Goal: Task Accomplishment & Management: Manage account settings

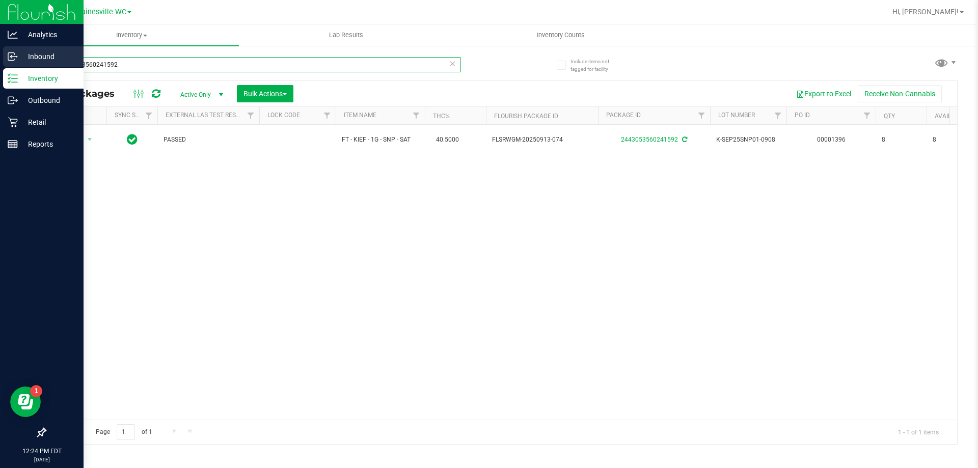
drag, startPoint x: 185, startPoint y: 66, endPoint x: 0, endPoint y: 56, distance: 185.7
click at [0, 56] on div "Analytics Inbound Inventory Outbound Retail Reports 12:24 PM EDT [DATE] 09/29 G…" at bounding box center [489, 234] width 978 height 468
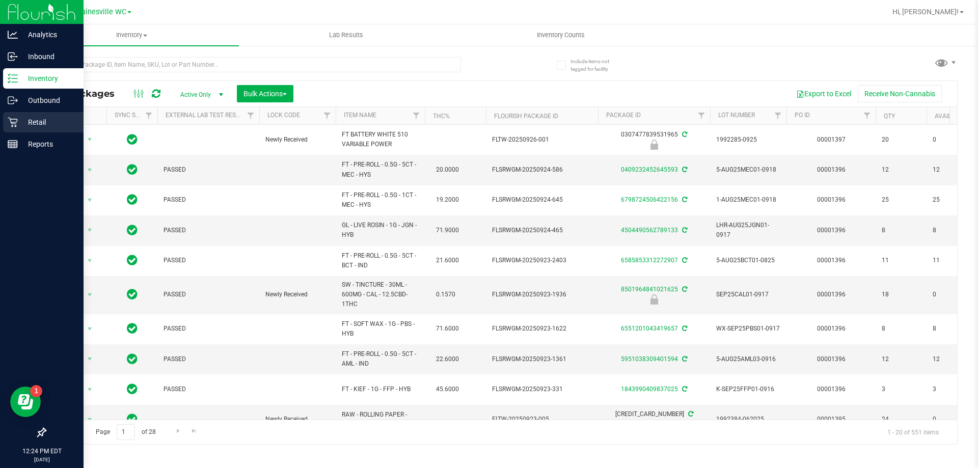
click at [17, 126] on icon at bounding box center [13, 122] width 10 height 10
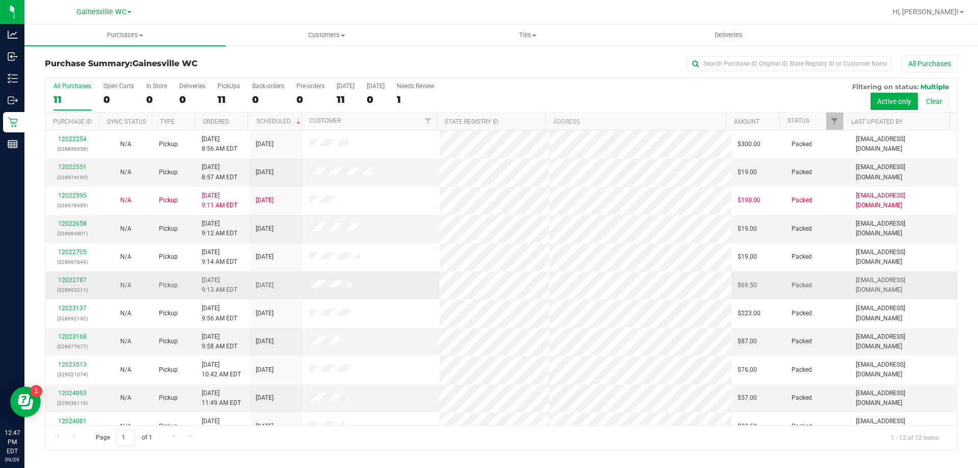
scroll to position [43, 0]
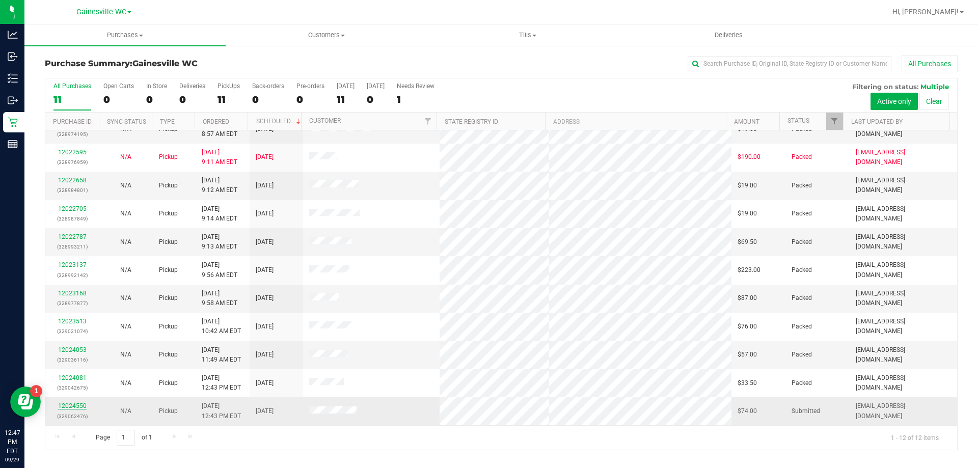
click at [84, 403] on link "12024550" at bounding box center [72, 405] width 29 height 7
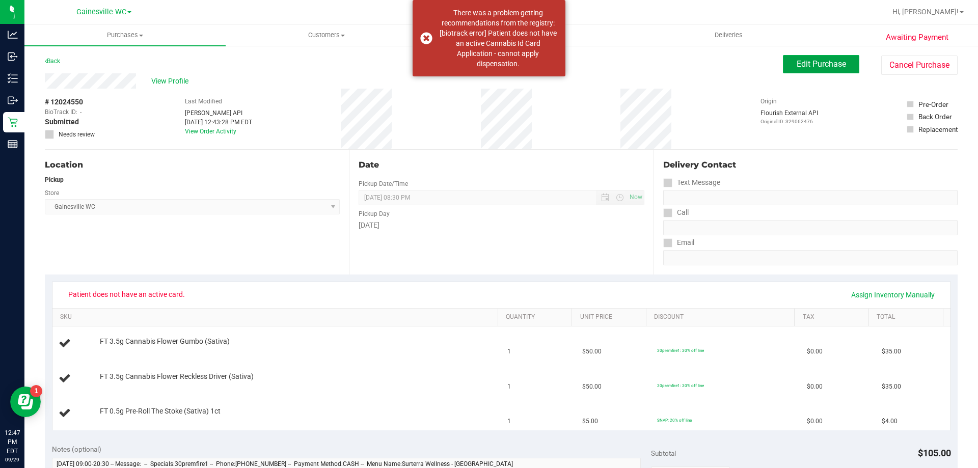
click at [841, 72] on button "Edit Purchase" at bounding box center [821, 64] width 76 height 18
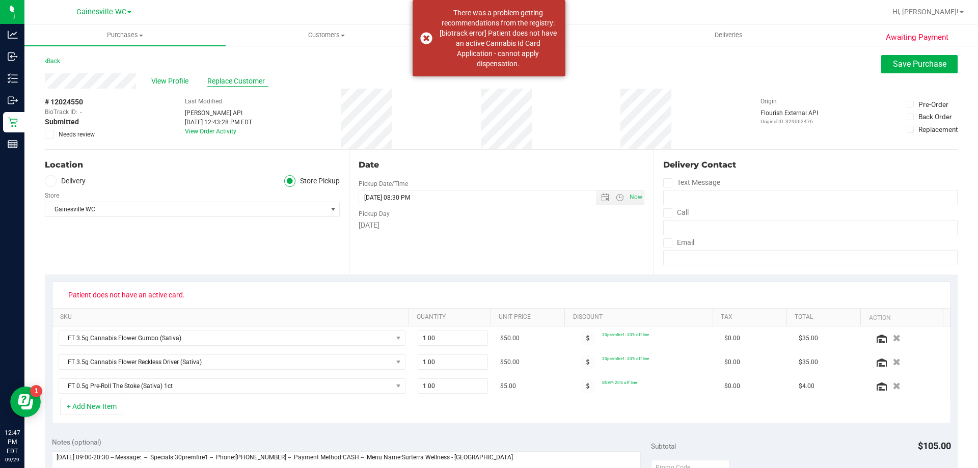
click at [234, 80] on span "Replace Customer" at bounding box center [237, 81] width 61 height 11
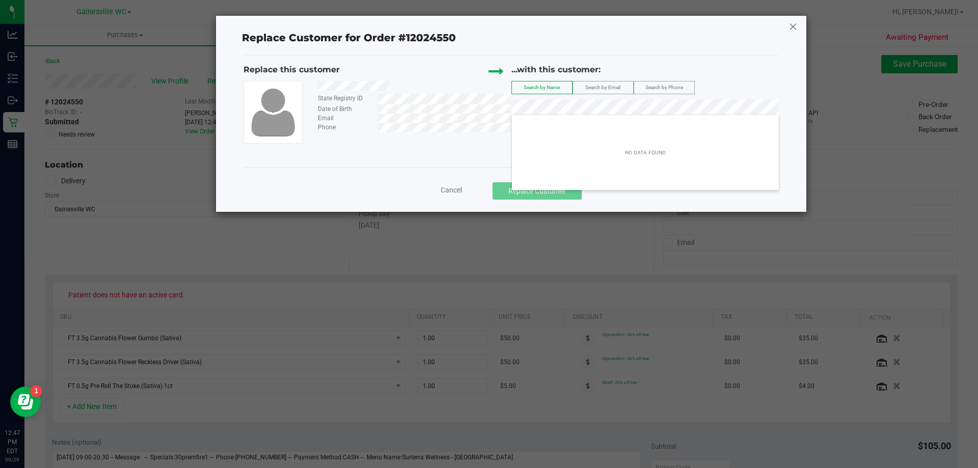
click at [794, 26] on icon at bounding box center [793, 26] width 9 height 16
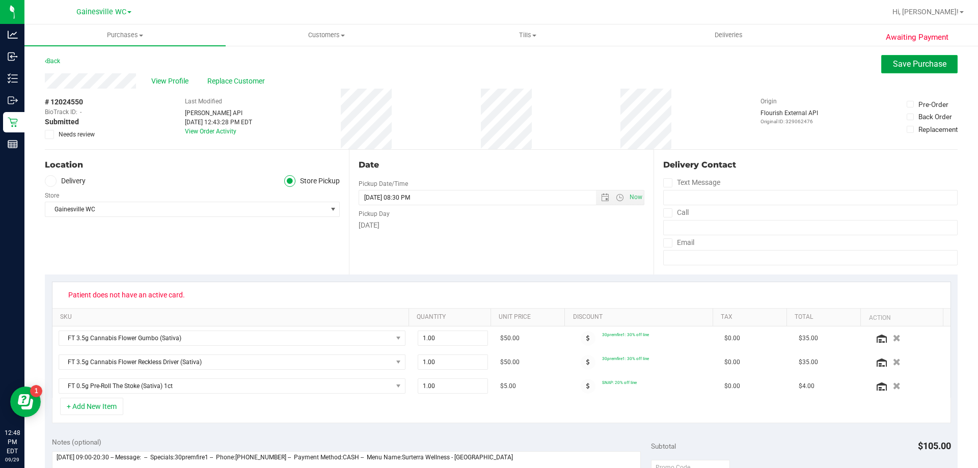
click at [903, 66] on span "Save Purchase" at bounding box center [919, 64] width 53 height 10
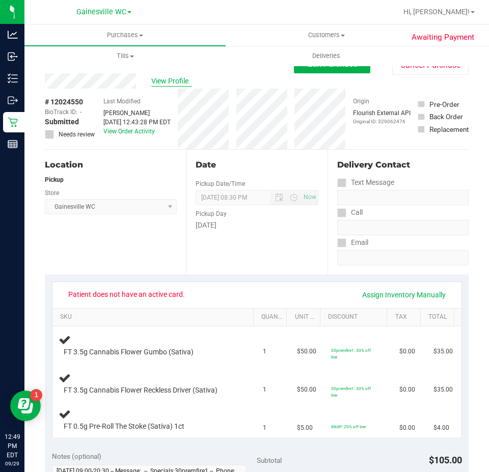
click at [161, 78] on span "View Profile" at bounding box center [171, 81] width 41 height 11
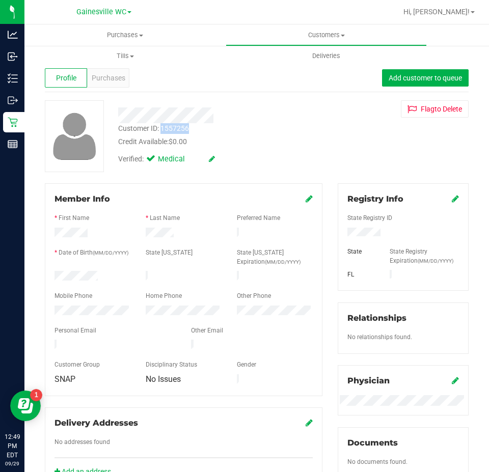
drag, startPoint x: 192, startPoint y: 129, endPoint x: 161, endPoint y: 129, distance: 30.6
click at [161, 129] on div "Customer ID: 1557256 Credit Available: $0.00" at bounding box center [221, 135] width 220 height 24
copy div "1557256"
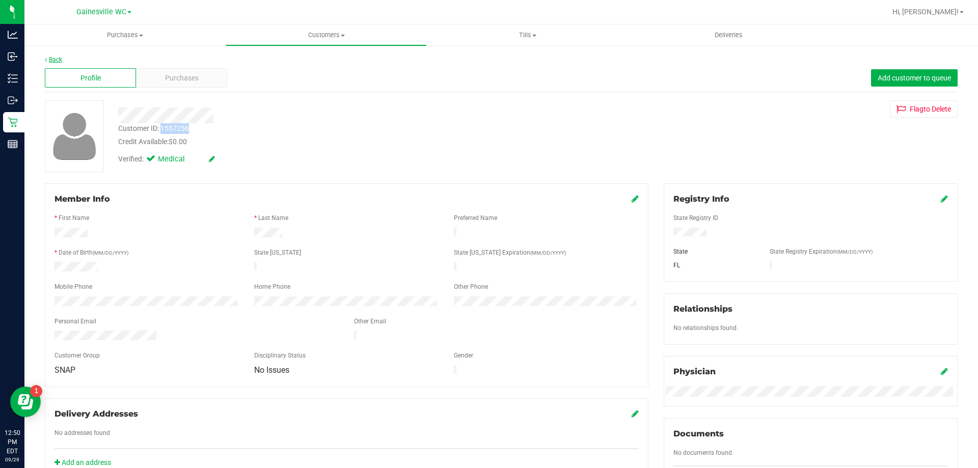
click at [52, 58] on link "Back" at bounding box center [53, 59] width 17 height 7
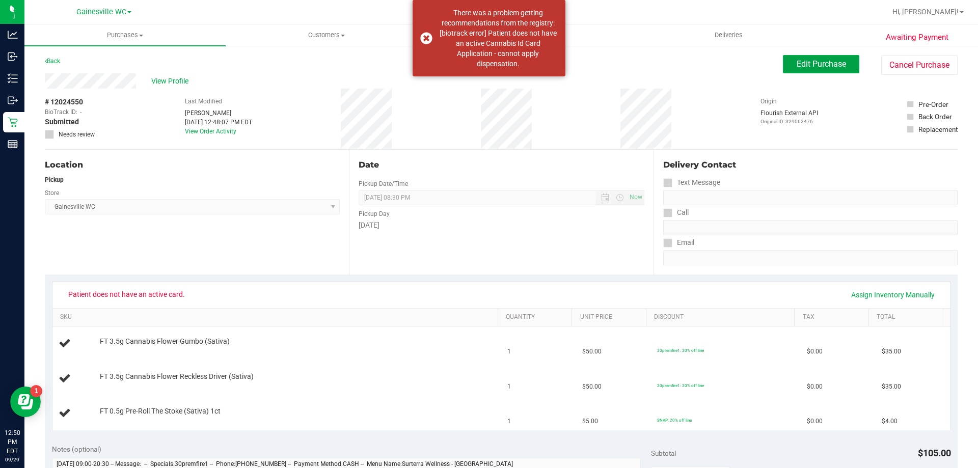
click at [802, 64] on span "Edit Purchase" at bounding box center [821, 64] width 49 height 10
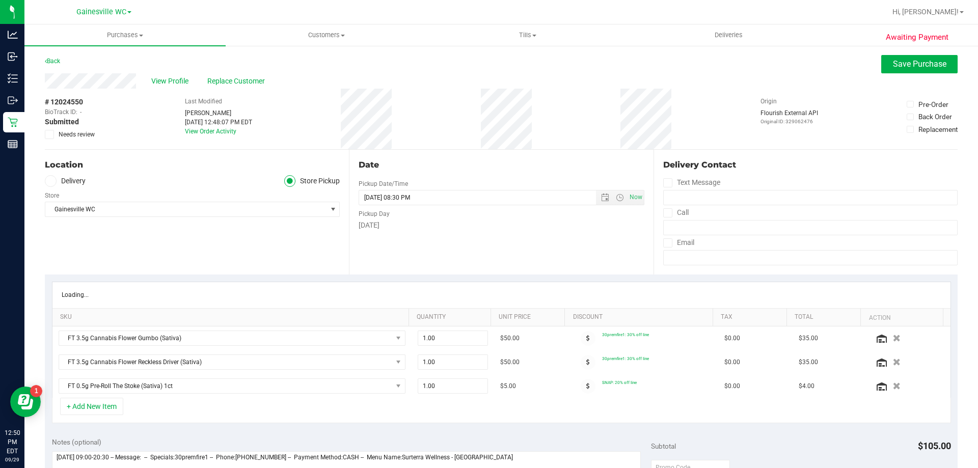
click at [48, 134] on icon at bounding box center [49, 134] width 7 height 0
click at [0, 0] on input "Needs review" at bounding box center [0, 0] width 0 height 0
click at [893, 61] on span "Save Purchase" at bounding box center [919, 64] width 53 height 10
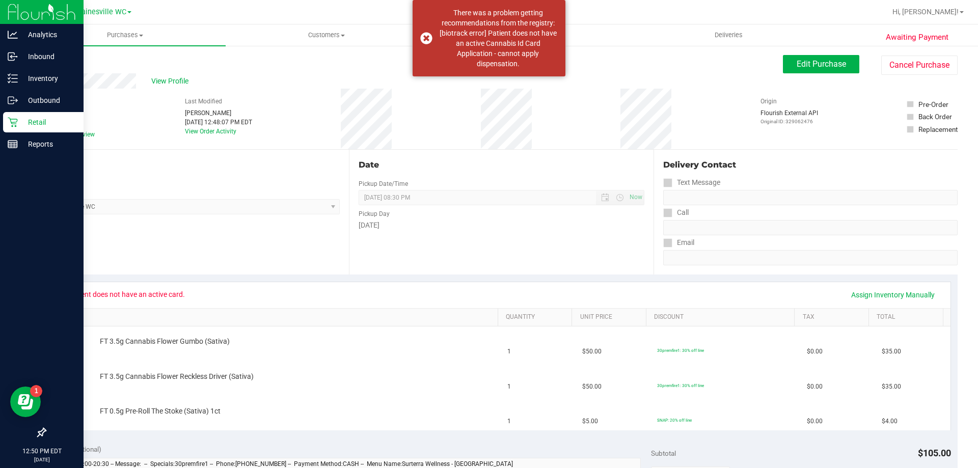
click at [28, 117] on p "Retail" at bounding box center [48, 122] width 61 height 12
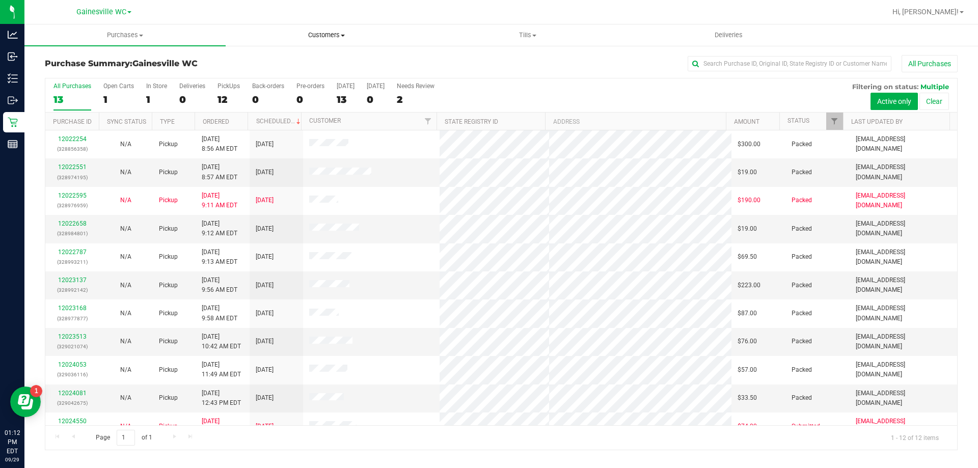
click at [329, 33] on span "Customers" at bounding box center [326, 35] width 200 height 9
click at [263, 65] on span "All customers" at bounding box center [262, 61] width 73 height 9
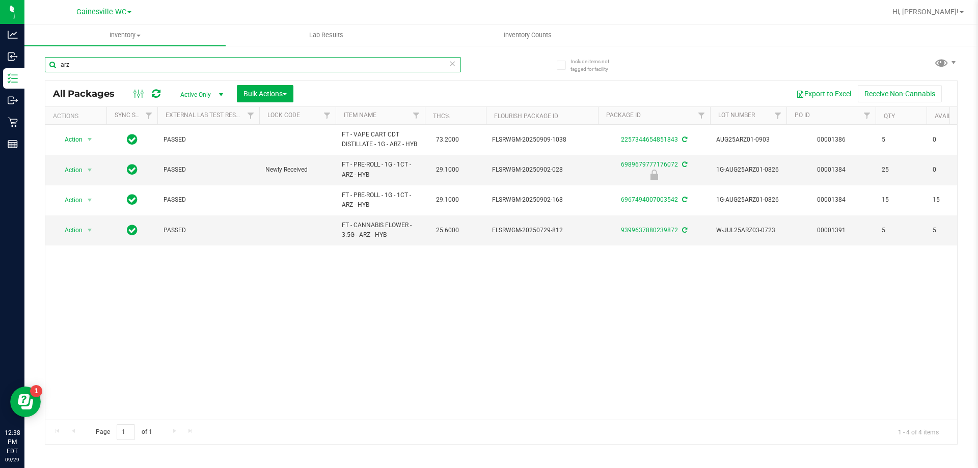
drag, startPoint x: 80, startPoint y: 61, endPoint x: 35, endPoint y: 66, distance: 45.6
click at [37, 66] on div "Include items not tagged for facility arz All Packages Active Only Active Only …" at bounding box center [501, 200] width 954 height 311
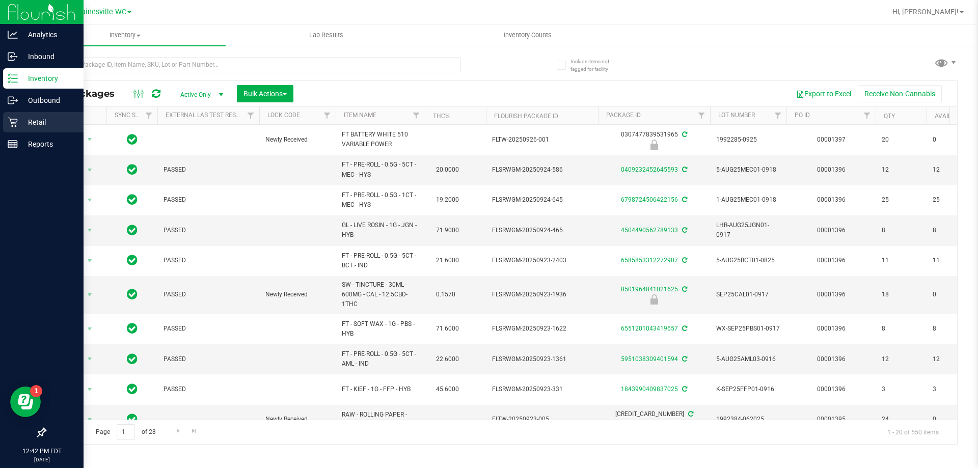
click at [13, 128] on div "Retail" at bounding box center [43, 122] width 80 height 20
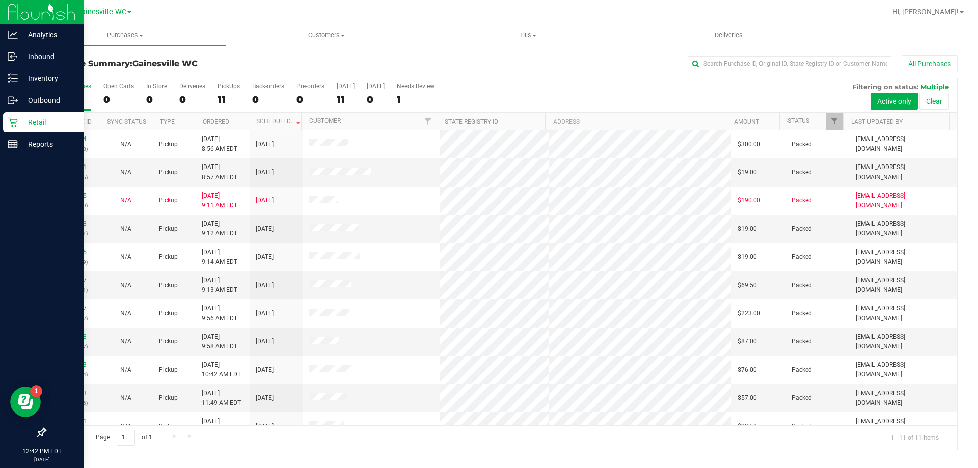
scroll to position [15, 0]
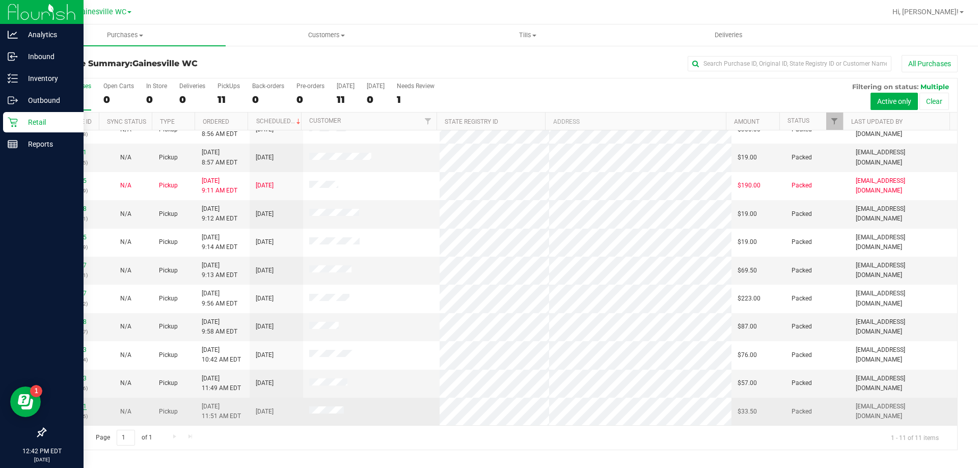
click at [77, 407] on link "12024081" at bounding box center [72, 406] width 29 height 7
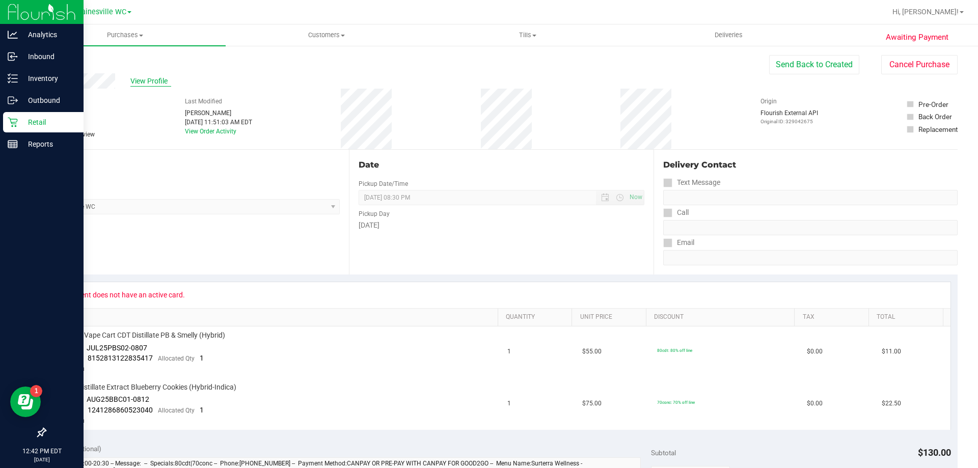
click at [130, 82] on span "View Profile" at bounding box center [150, 81] width 41 height 11
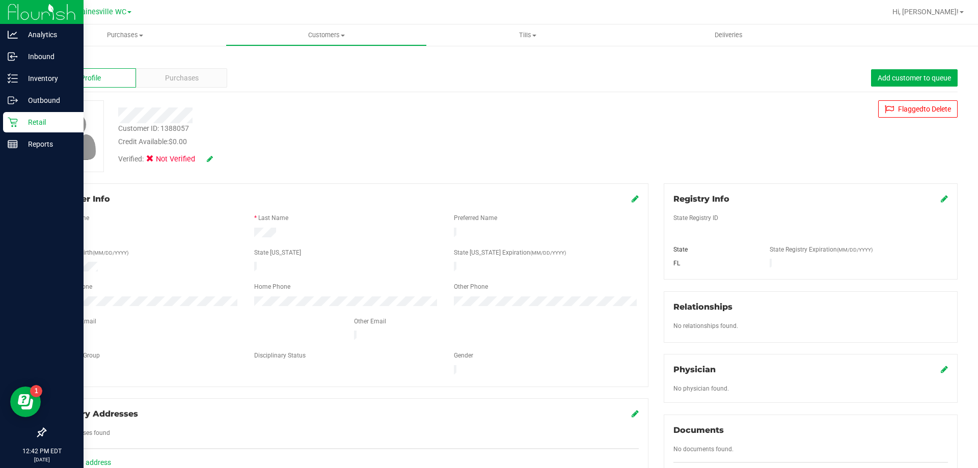
click at [58, 59] on link "Back" at bounding box center [53, 59] width 17 height 7
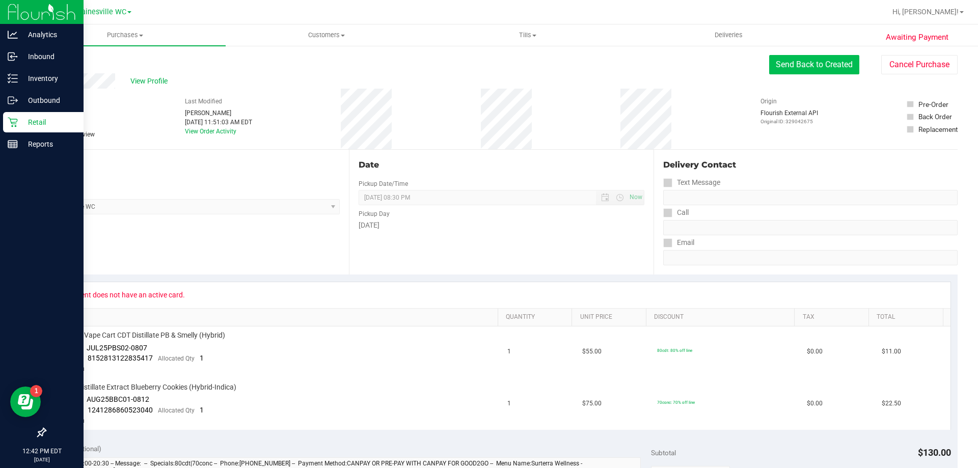
click at [795, 67] on button "Send Back to Created" at bounding box center [814, 64] width 90 height 19
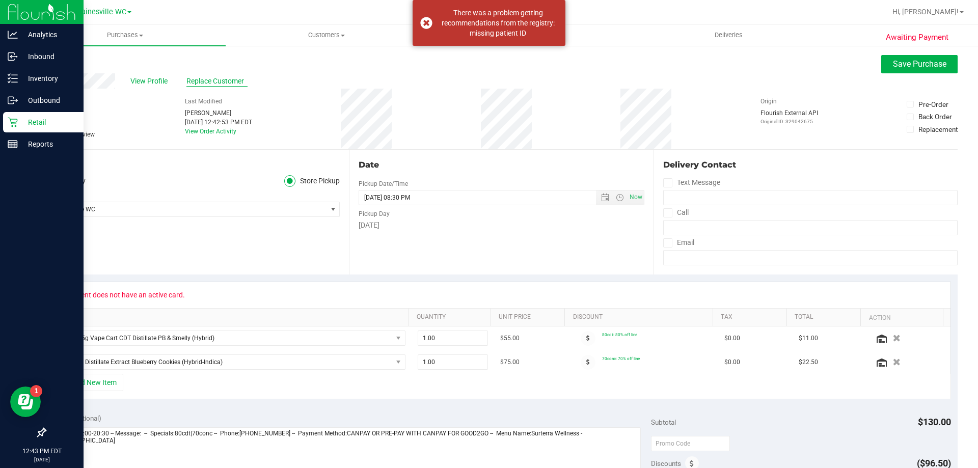
click at [237, 82] on span "Replace Customer" at bounding box center [216, 81] width 61 height 11
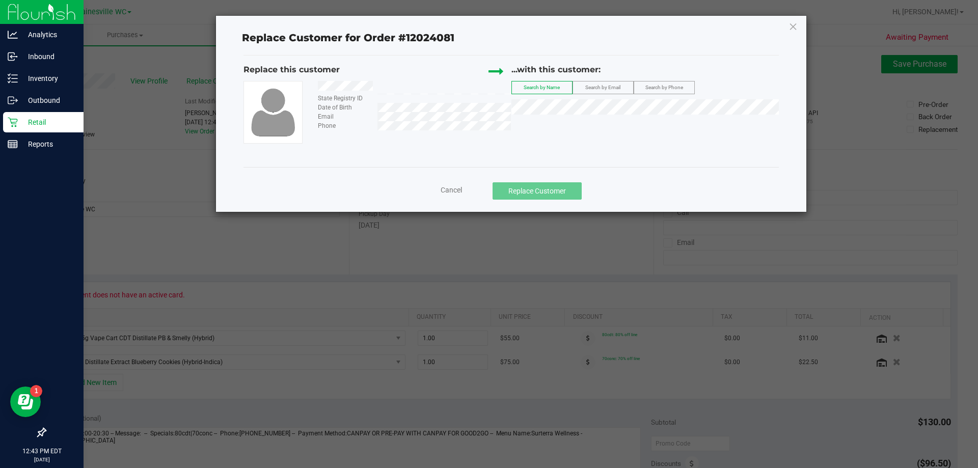
click at [548, 116] on div "...with this customer: Search by Name Search by Email Search by Phone" at bounding box center [645, 92] width 268 height 56
click at [554, 99] on div "...with this customer: Search by Name Search by Email Search by Phone" at bounding box center [645, 92] width 268 height 56
click at [565, 127] on li "[PERSON_NAME]" at bounding box center [645, 124] width 267 height 14
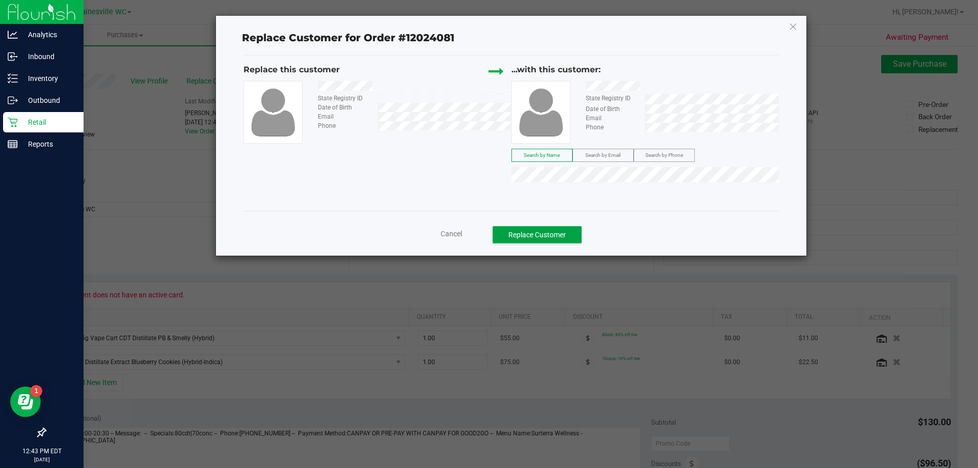
click at [576, 237] on button "Replace Customer" at bounding box center [537, 234] width 89 height 17
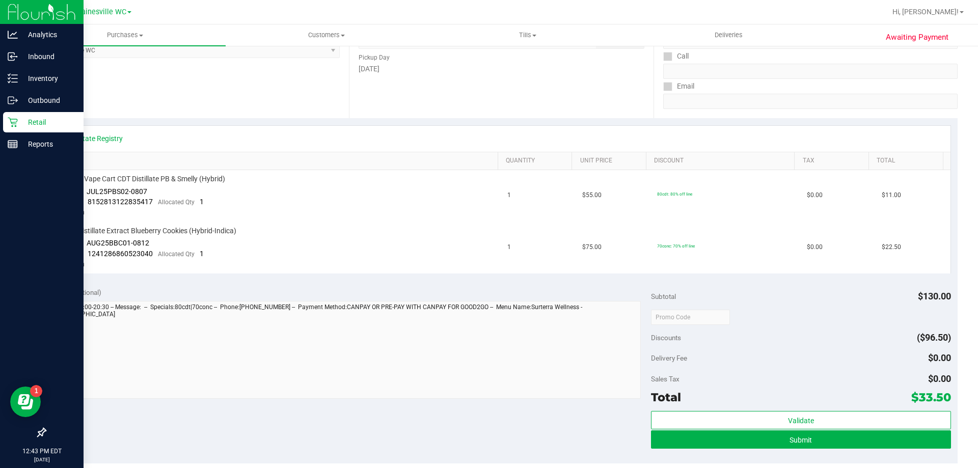
scroll to position [357, 0]
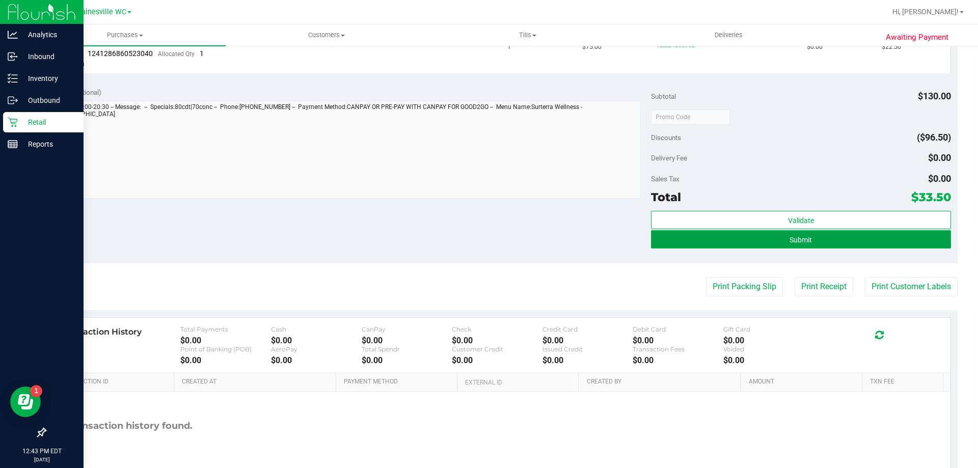
click at [810, 244] on button "Submit" at bounding box center [801, 239] width 300 height 18
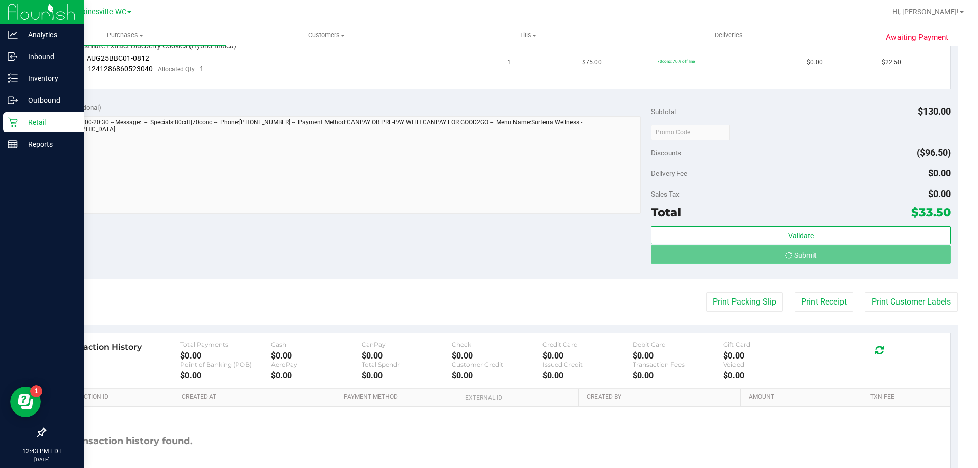
scroll to position [326, 0]
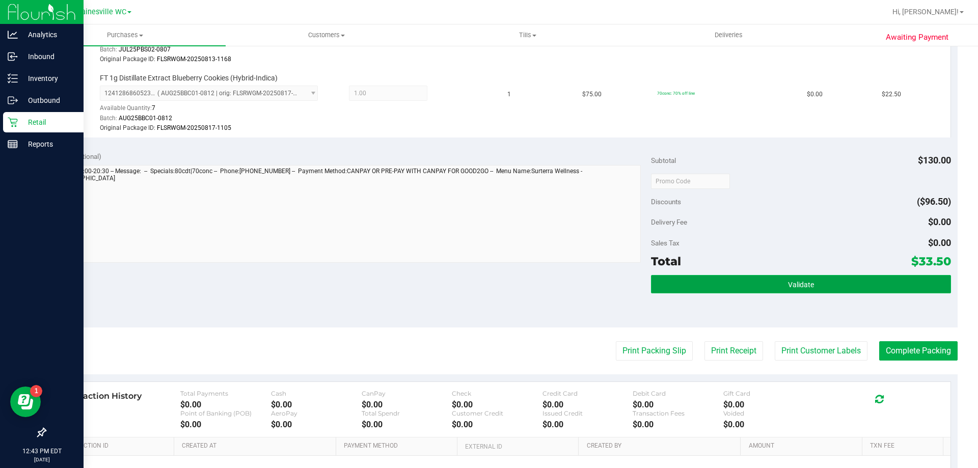
click at [724, 284] on button "Validate" at bounding box center [801, 284] width 300 height 18
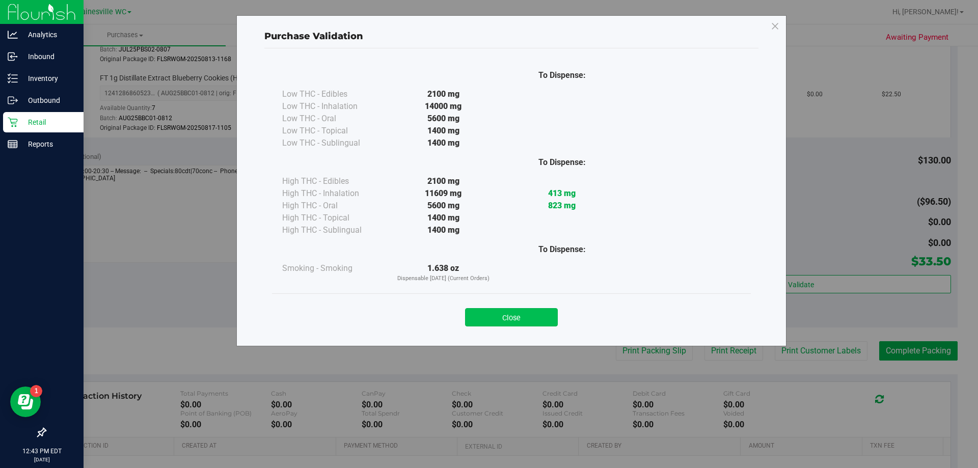
click at [500, 322] on button "Close" at bounding box center [511, 317] width 93 height 18
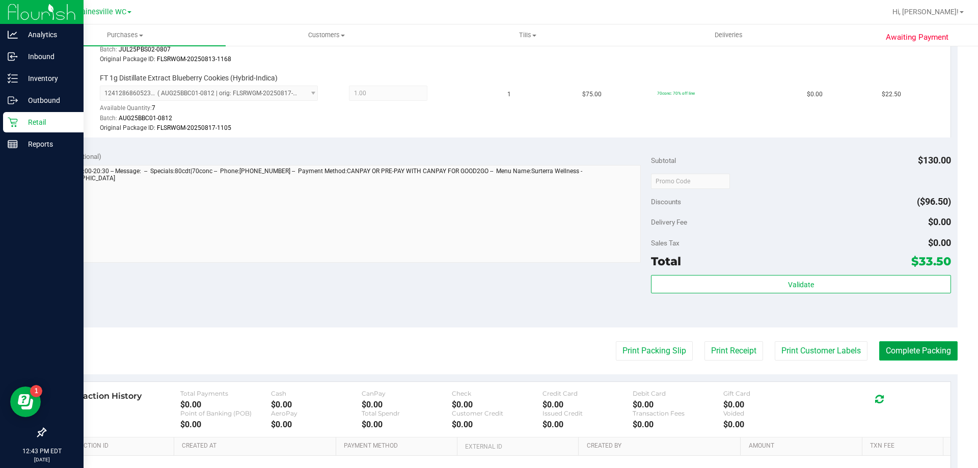
click at [879, 355] on button "Complete Packing" at bounding box center [918, 350] width 78 height 19
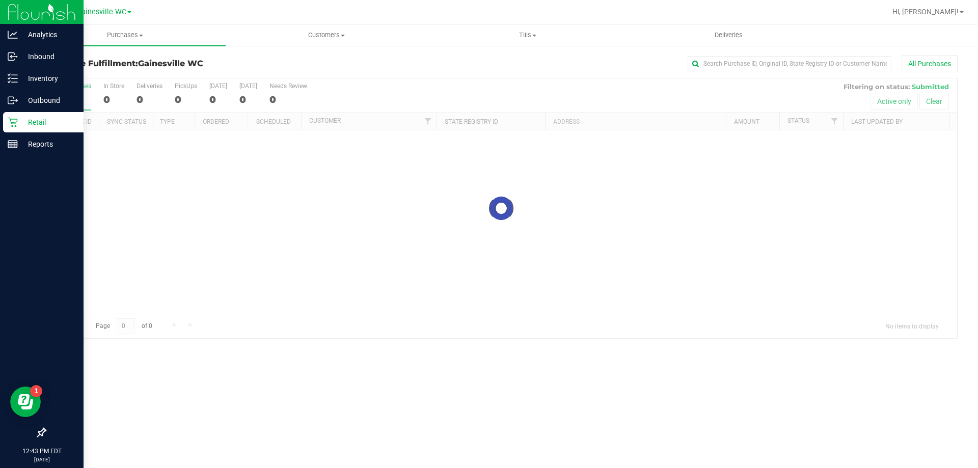
click at [19, 130] on div "Retail" at bounding box center [43, 122] width 80 height 20
